Goal: Task Accomplishment & Management: Use online tool/utility

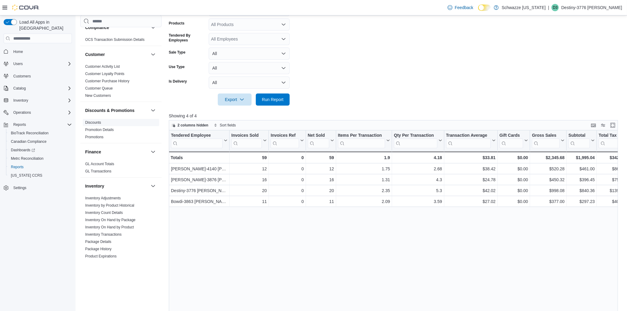
scroll to position [34, 0]
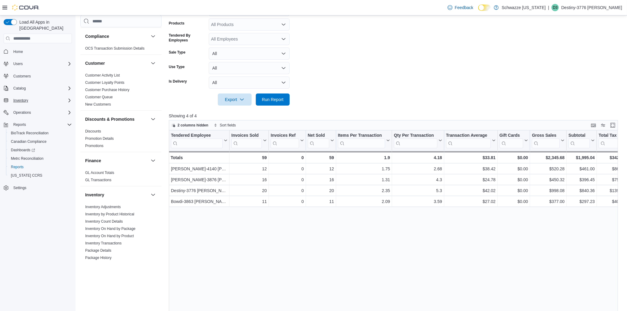
click at [53, 97] on div "Inventory" at bounding box center [41, 100] width 61 height 7
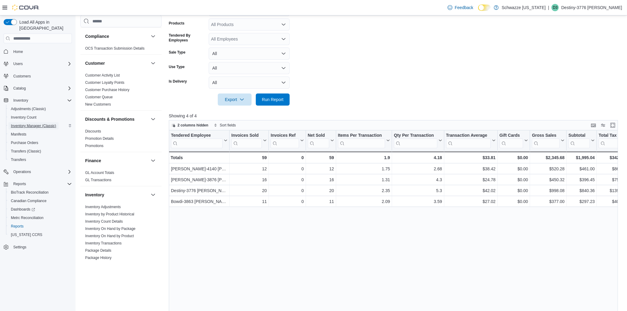
click at [43, 123] on span "Inventory Manager (Classic)" at bounding box center [33, 125] width 45 height 5
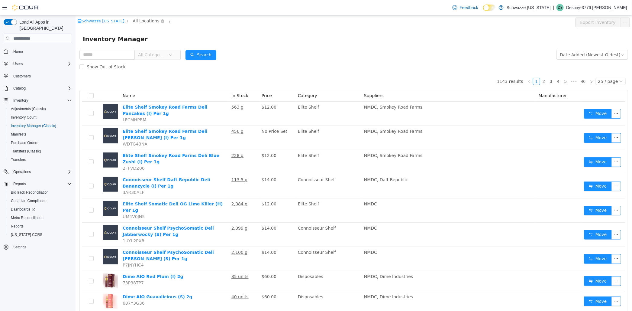
click at [143, 22] on span "All Locations" at bounding box center [145, 21] width 27 height 7
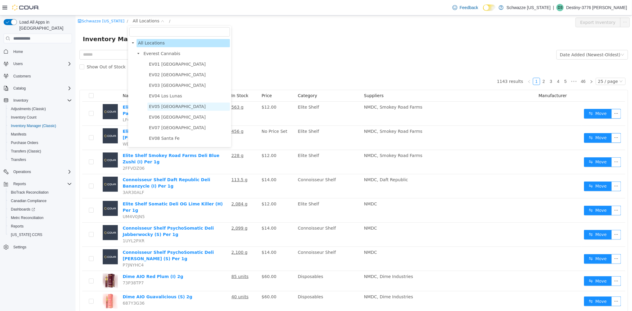
scroll to position [34, 0]
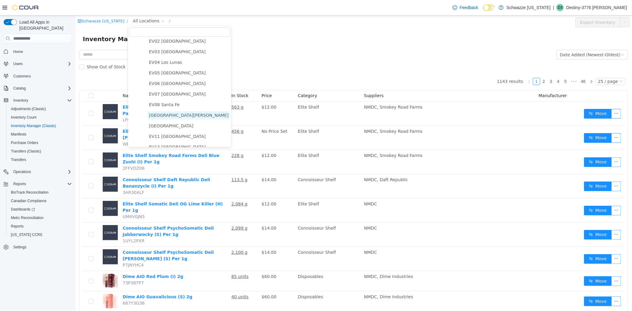
click at [174, 118] on span "[GEOGRAPHIC_DATA][PERSON_NAME]" at bounding box center [188, 115] width 79 height 5
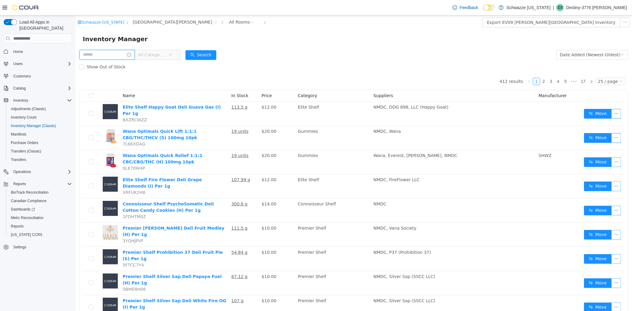
click at [105, 57] on input "text" at bounding box center [106, 55] width 55 height 10
click at [222, 53] on button "Search" at bounding box center [206, 55] width 31 height 10
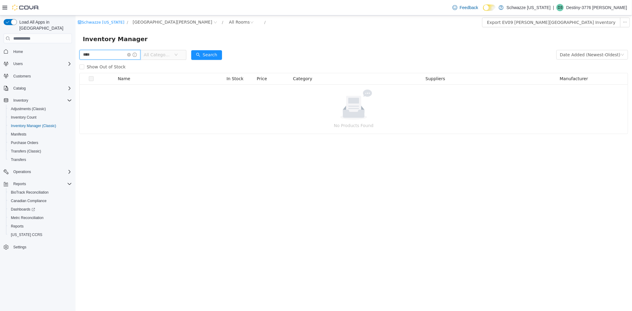
click at [102, 54] on input "****" at bounding box center [109, 55] width 61 height 10
type input "*"
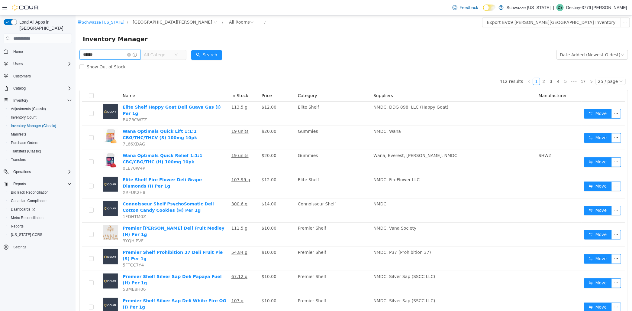
type input "******"
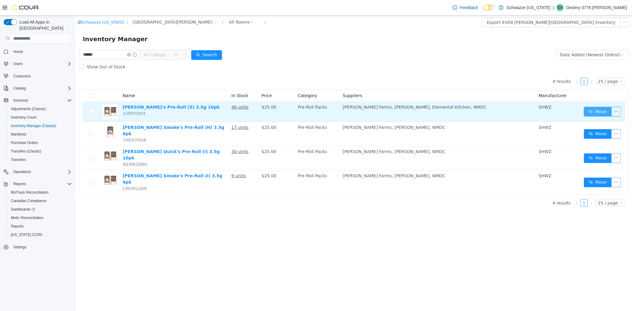
click at [603, 115] on button "Move" at bounding box center [598, 112] width 28 height 10
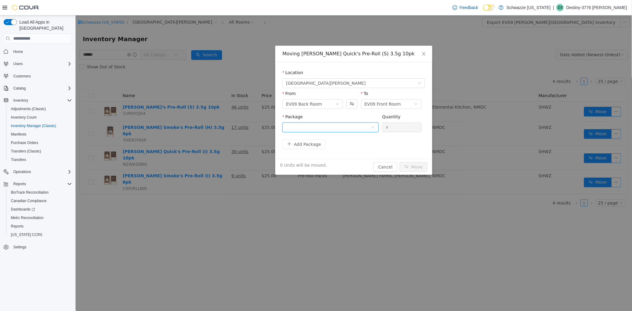
click at [357, 124] on div at bounding box center [328, 127] width 85 height 9
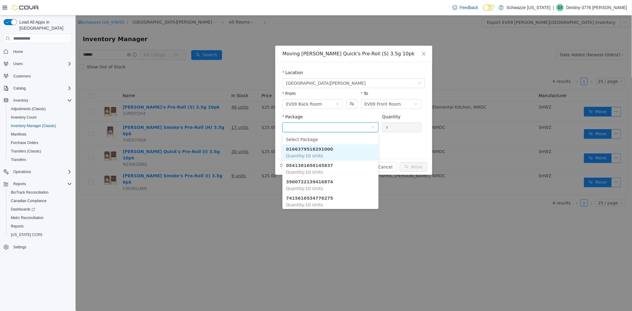
click at [343, 151] on li "0166379518291000 Quantity : 10 Units" at bounding box center [330, 152] width 96 height 16
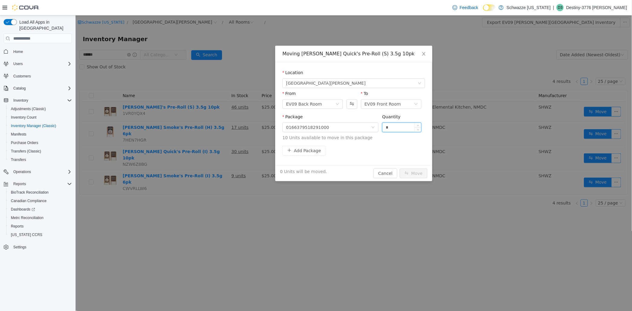
click at [391, 128] on input "*" at bounding box center [401, 127] width 39 height 9
type input "**"
click at [415, 174] on button "Move" at bounding box center [413, 173] width 28 height 10
